Goal: Find specific page/section: Find specific page/section

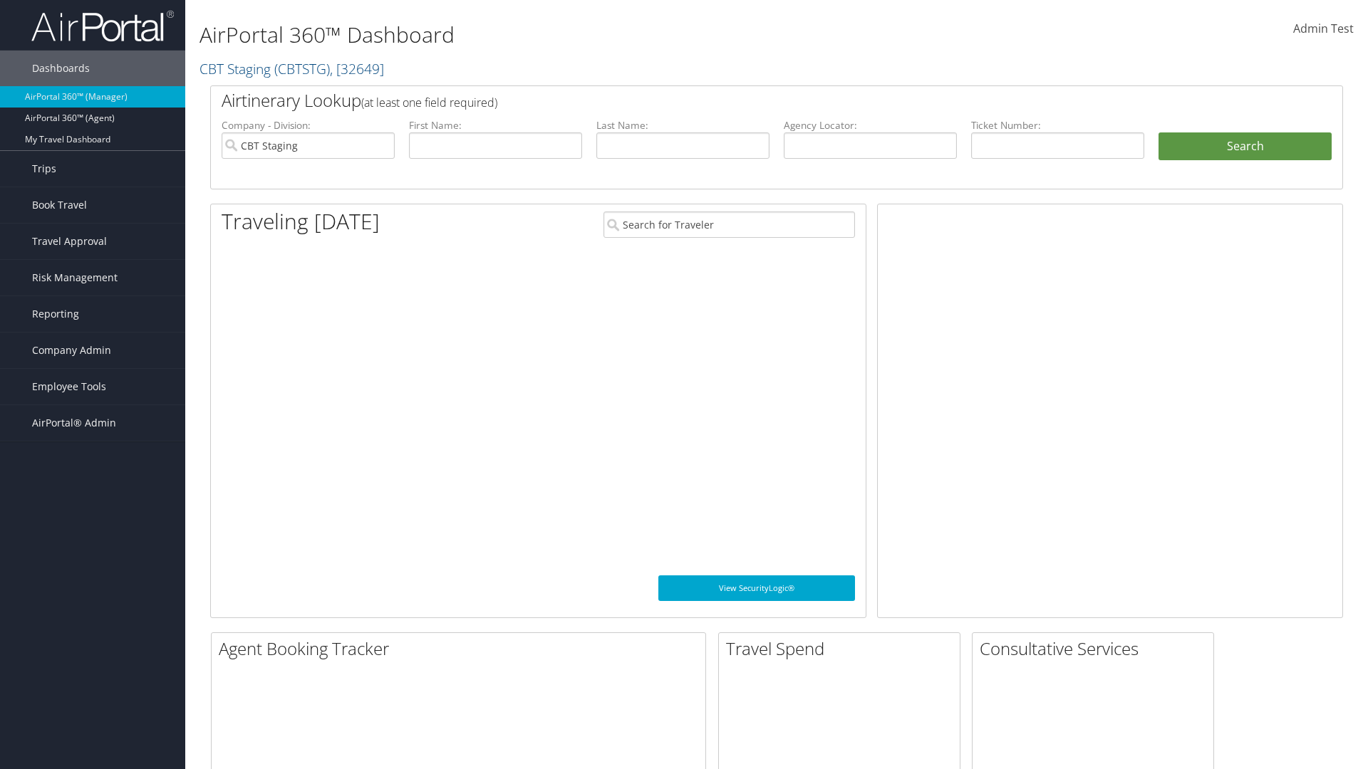
click at [93, 351] on span "Company Admin" at bounding box center [71, 351] width 79 height 36
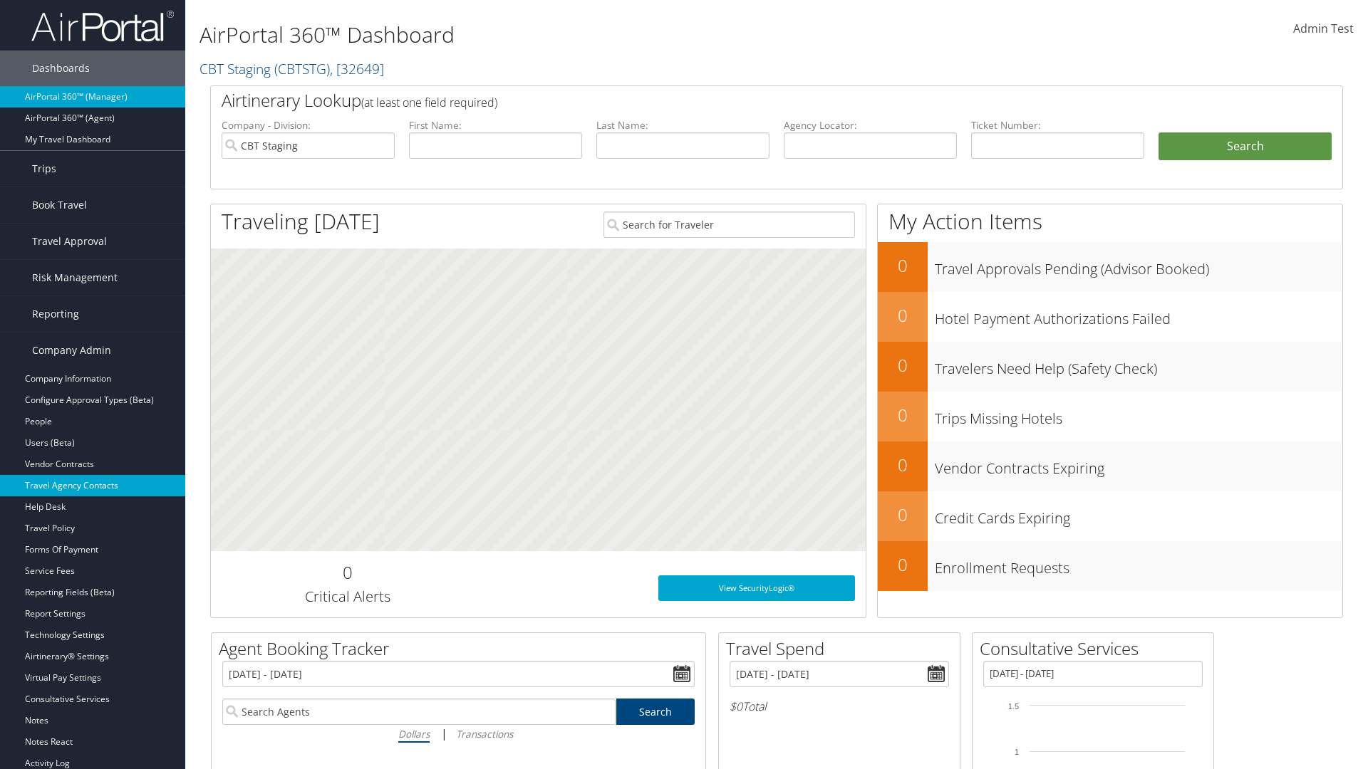
click at [93, 486] on link "Travel Agency Contacts" at bounding box center [92, 485] width 185 height 21
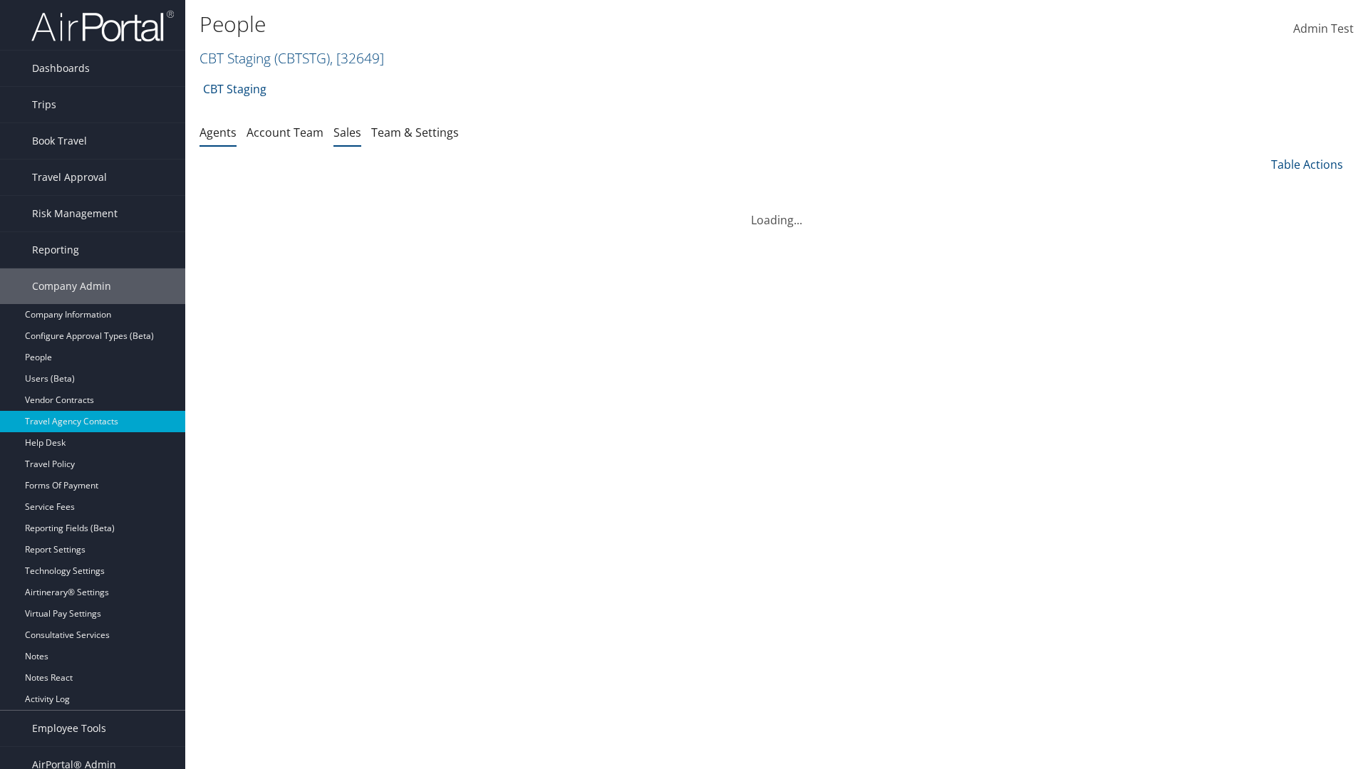
click at [347, 132] on link "Sales" at bounding box center [347, 133] width 28 height 16
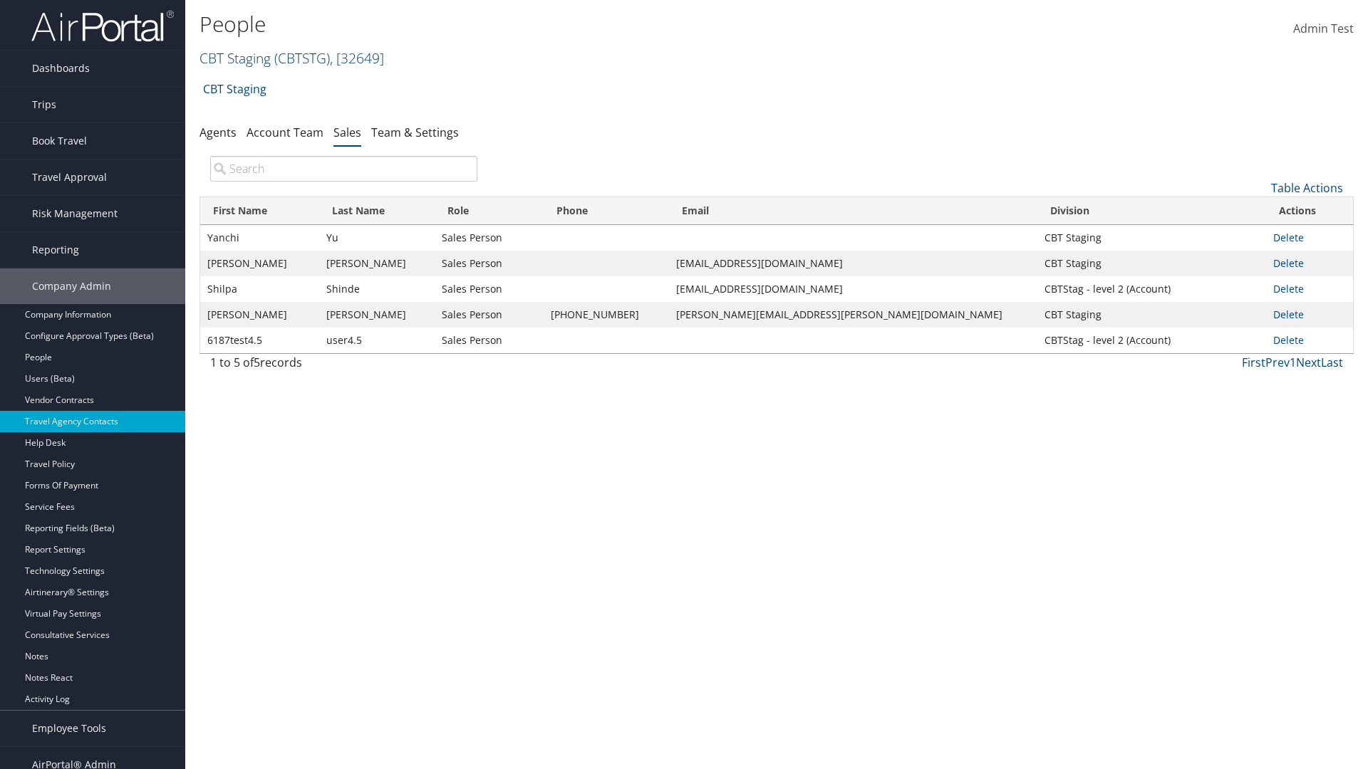
click at [235, 58] on link "CBT Staging ( CBTSTG ) , [ 32649 ]" at bounding box center [291, 57] width 185 height 19
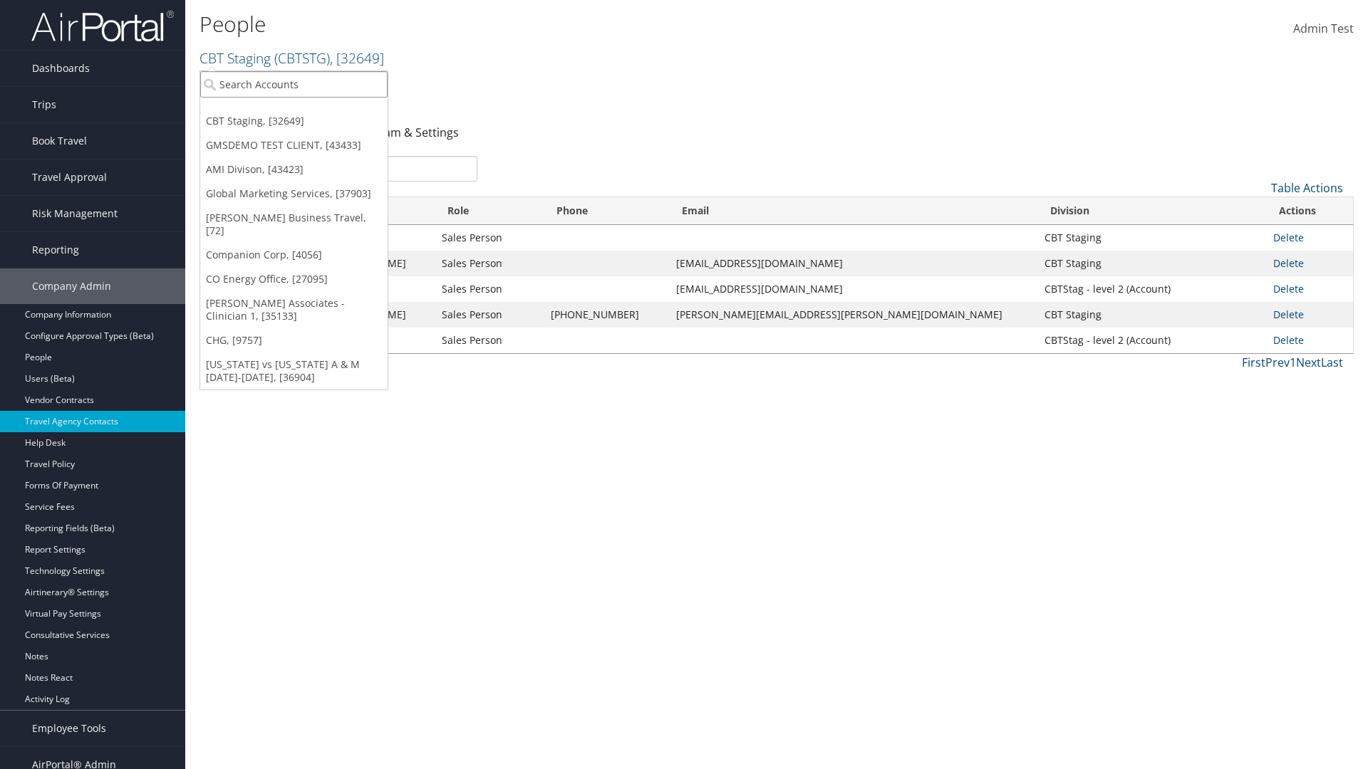
click at [294, 84] on input "search" at bounding box center [293, 84] width 187 height 26
type input "Global Marketing Services"
click at [307, 110] on div "Global Marketing Services (301946), [37903]" at bounding box center [306, 110] width 229 height 13
